Goal: Communication & Community: Ask a question

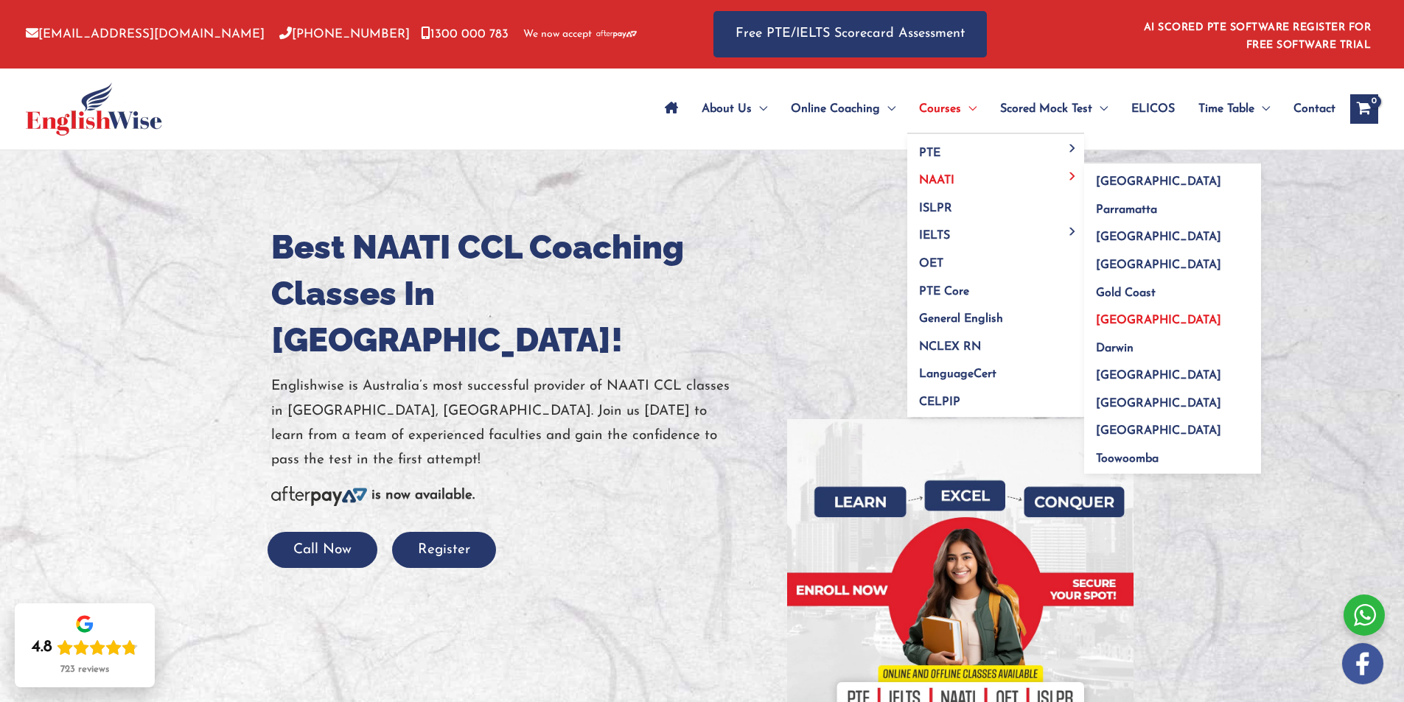
click at [1114, 323] on span "[GEOGRAPHIC_DATA]" at bounding box center [1158, 321] width 125 height 12
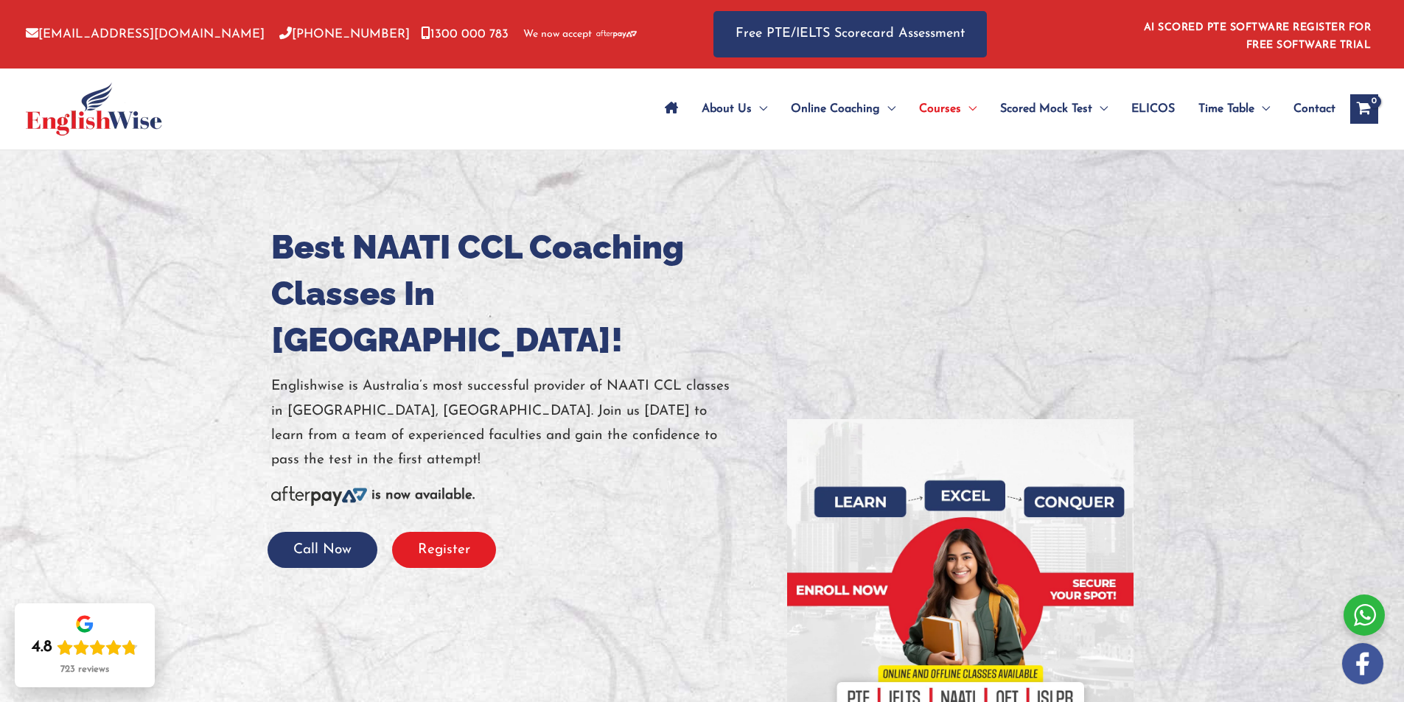
click at [455, 532] on button "Register" at bounding box center [444, 550] width 104 height 36
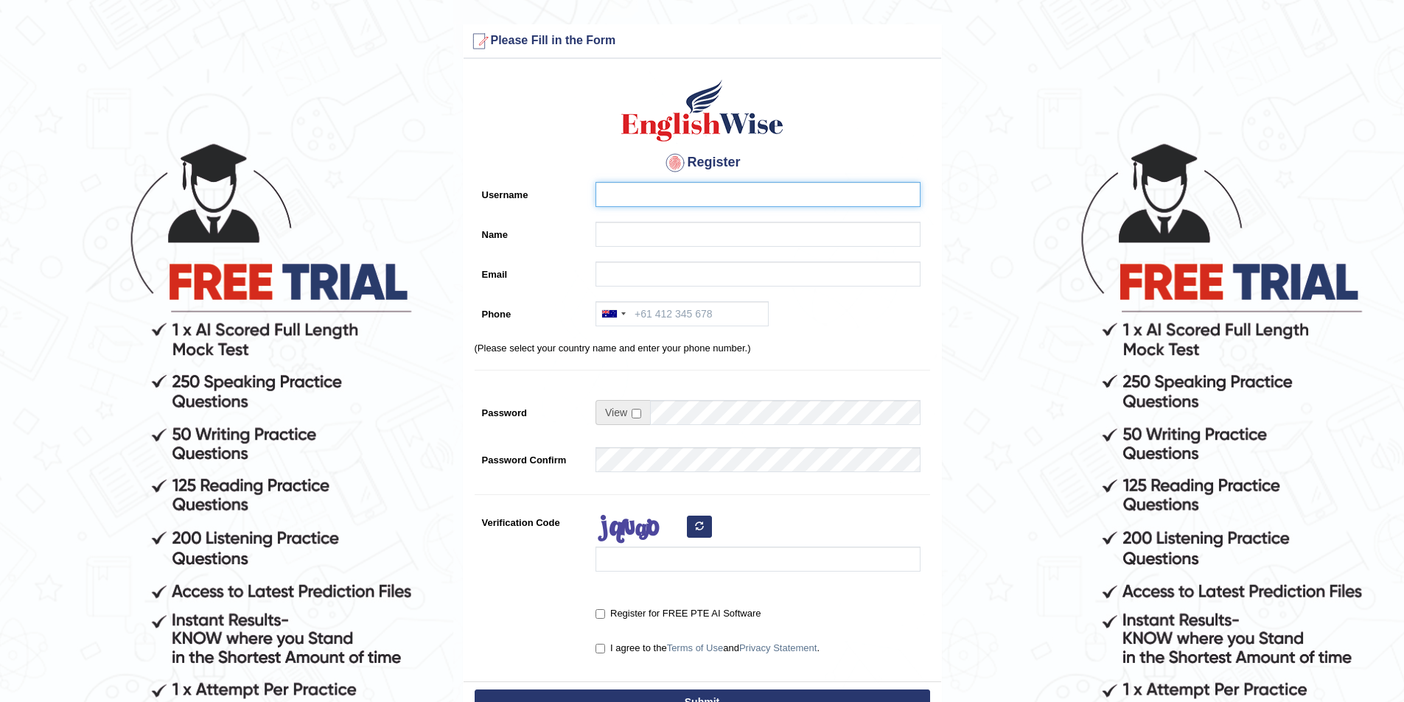
click at [733, 202] on input "Username" at bounding box center [758, 194] width 325 height 25
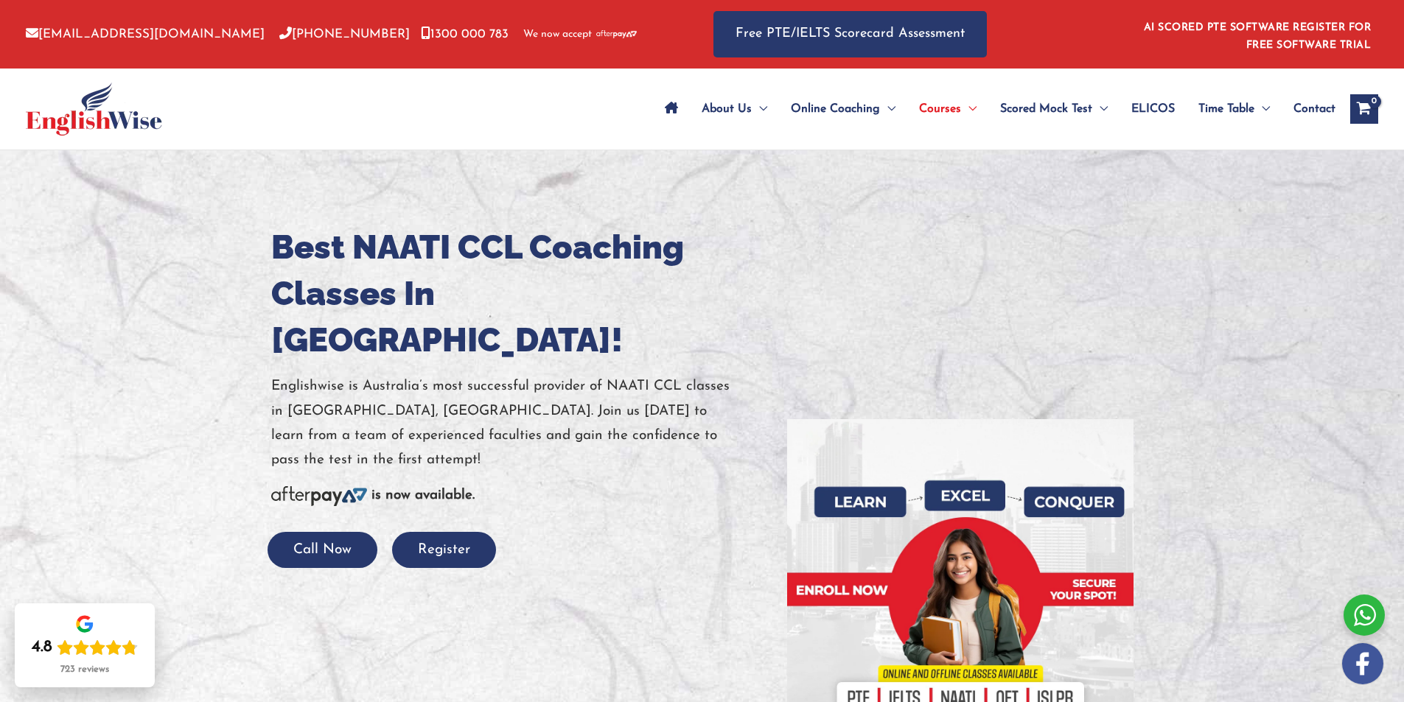
click at [1310, 102] on span "Contact" at bounding box center [1314, 109] width 42 height 52
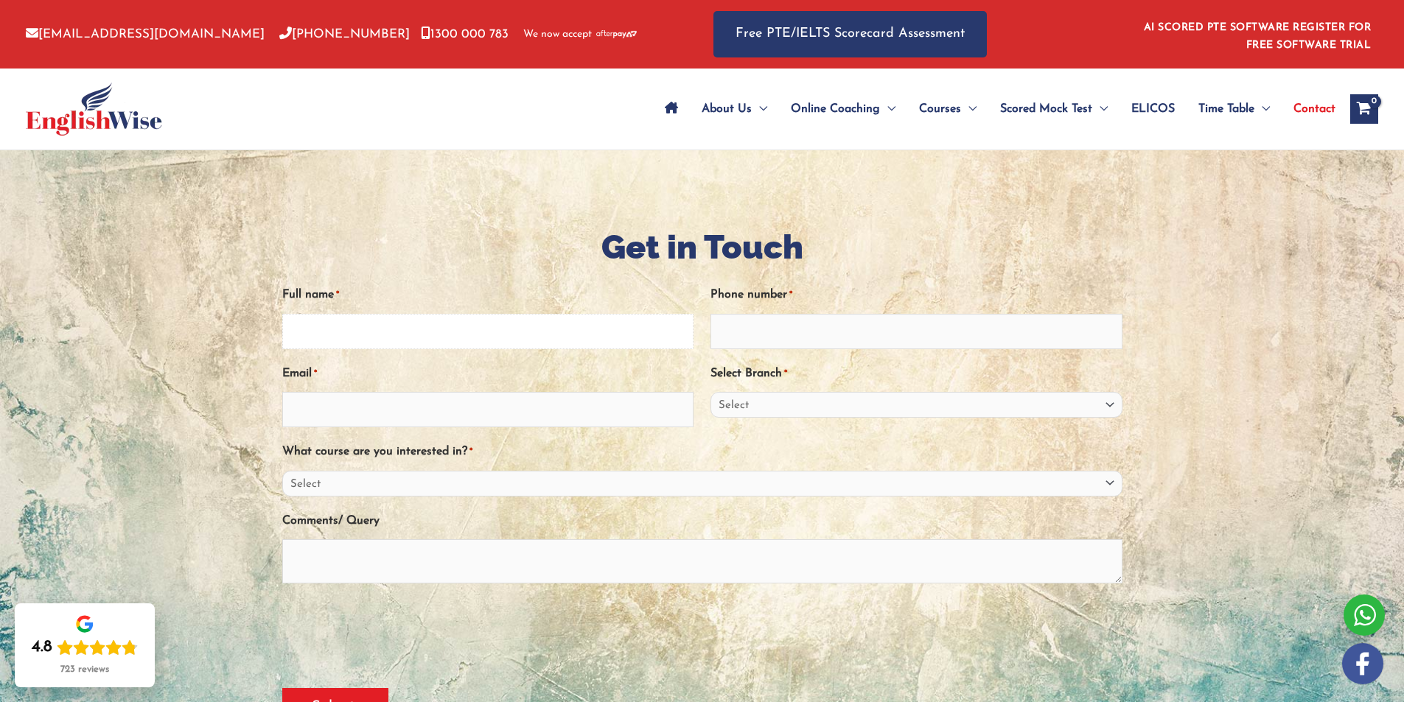
click at [463, 329] on input "Full name *" at bounding box center [488, 331] width 412 height 35
type input "Radhika Vyas"
type input "0451453799"
type input "radhivyas@yahoo.com"
click at [862, 395] on select "Select Sydney City Center Sydney Parramatta EnglishWise Global Brisbane Gold Co…" at bounding box center [916, 405] width 412 height 26
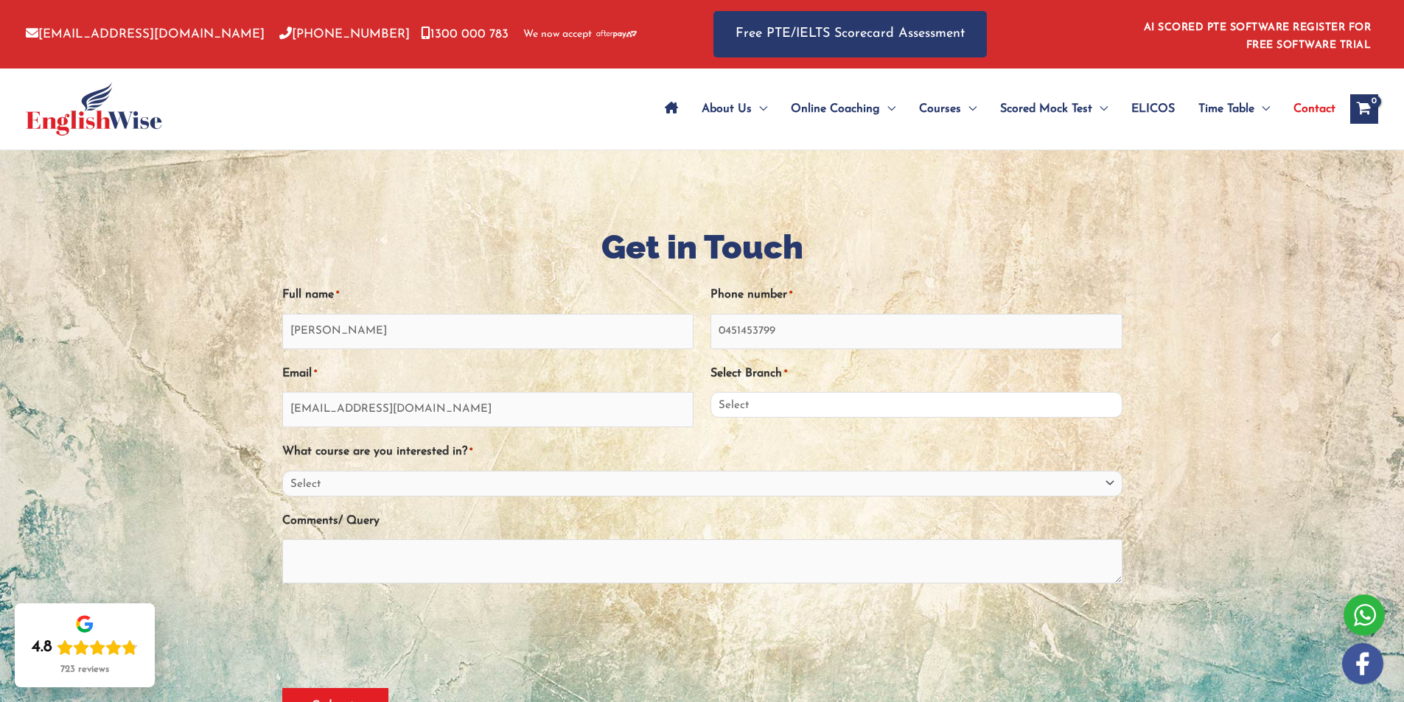
select select "Western Australia"
click at [710, 392] on select "Select Sydney City Center Sydney Parramatta EnglishWise Global Brisbane Gold Co…" at bounding box center [916, 405] width 412 height 26
click at [452, 483] on select "Select PTE NAATI IELTS OET General English" at bounding box center [702, 484] width 840 height 26
select select "NAATI"
click at [282, 471] on select "Select PTE NAATI IELTS OET General English" at bounding box center [702, 484] width 840 height 26
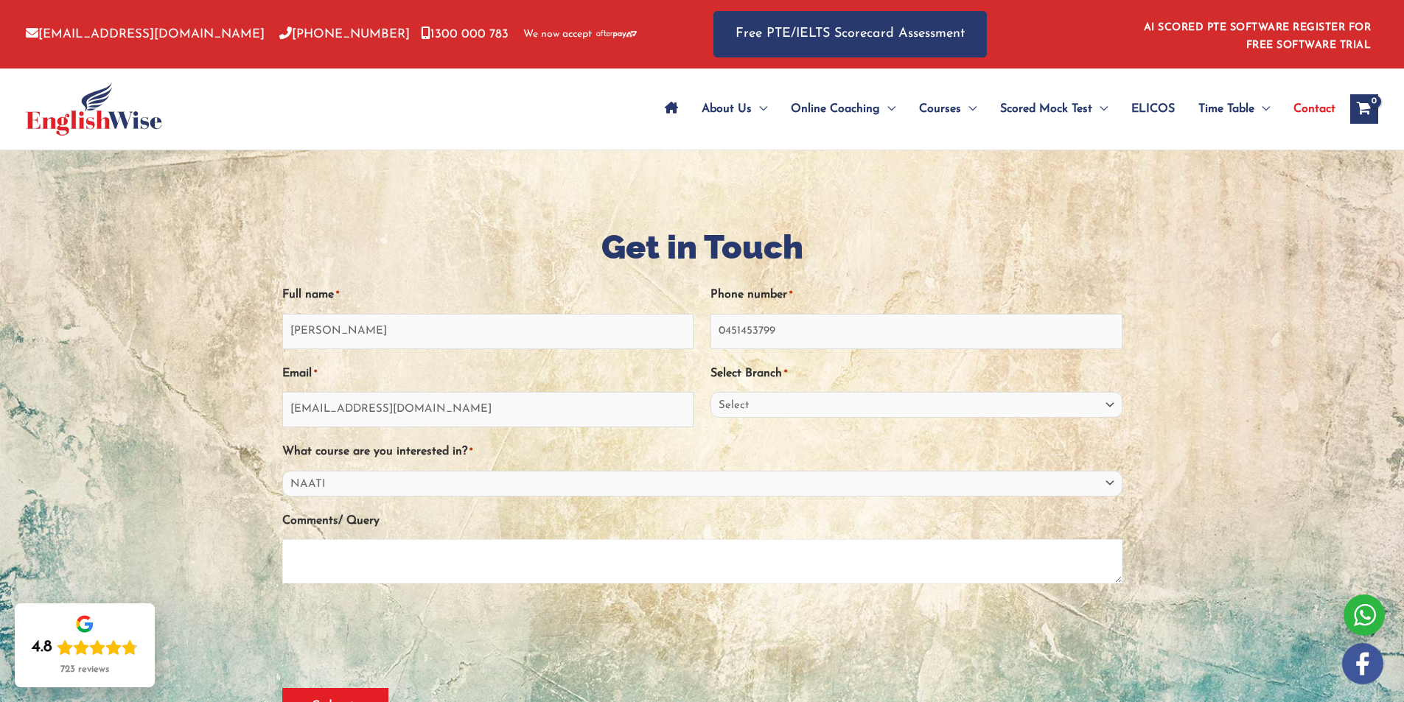
click at [411, 556] on textarea "Comments/ Query" at bounding box center [702, 561] width 840 height 44
click at [668, 558] on textarea "I need to prepare for NAATI exam from November. Please advise how can i enroll" at bounding box center [702, 561] width 840 height 44
type textarea "I need to prepare for NAATI exam from November. Please advise how can i enroll"
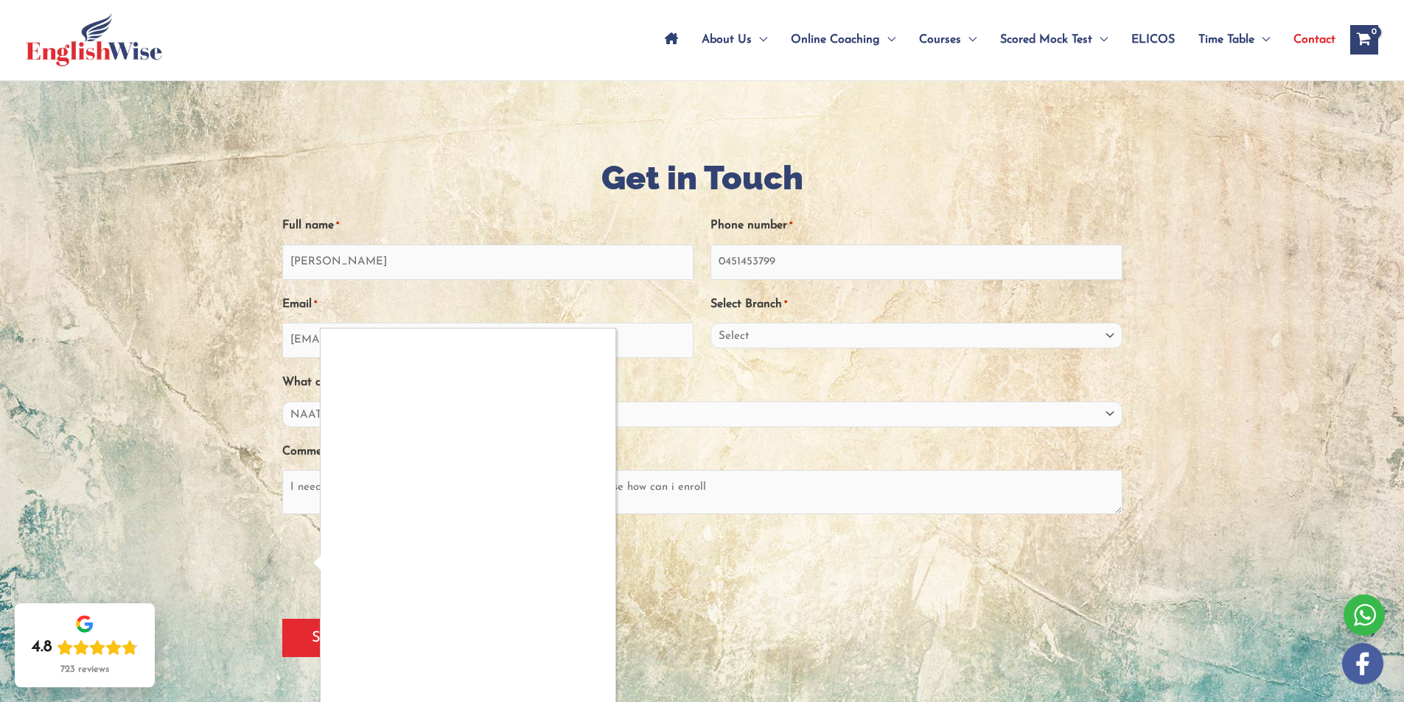
scroll to position [147, 0]
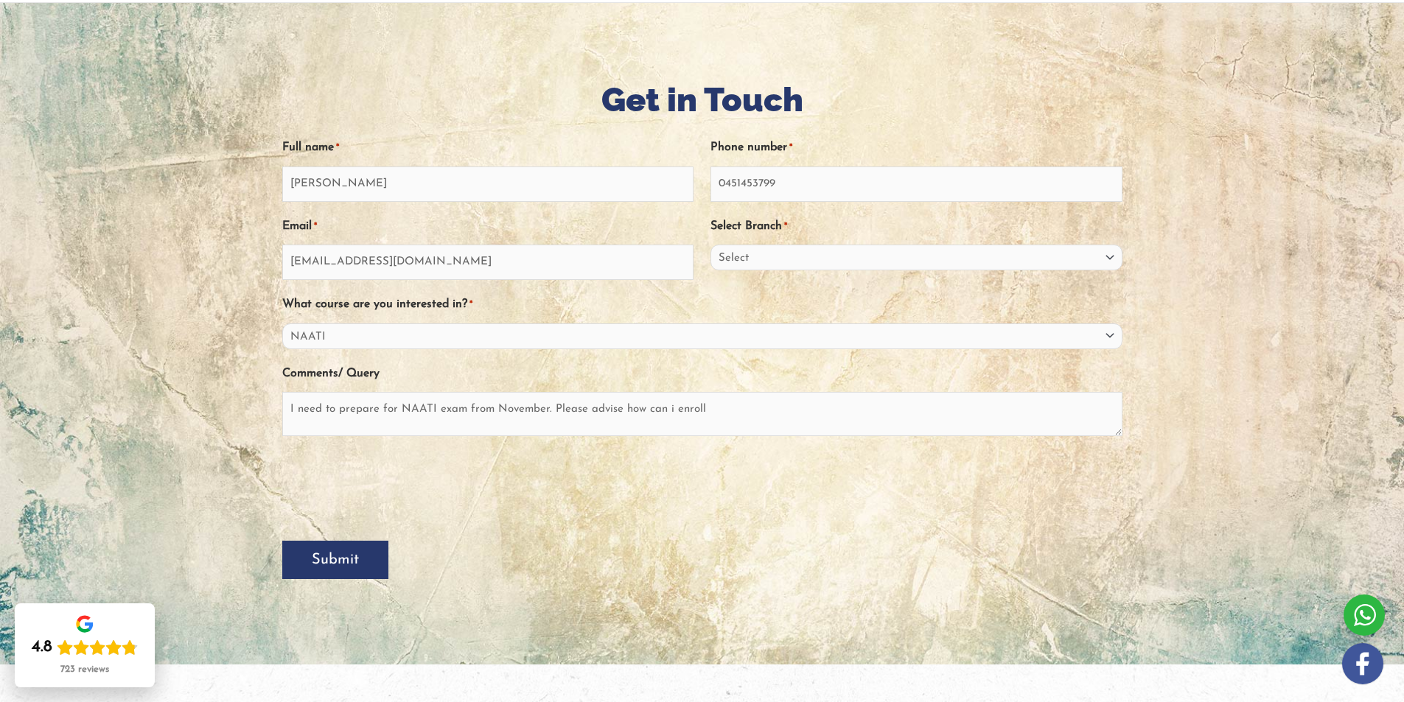
click at [303, 565] on input "Submit" at bounding box center [335, 560] width 106 height 38
